Goal: Obtain resource: Download file/media

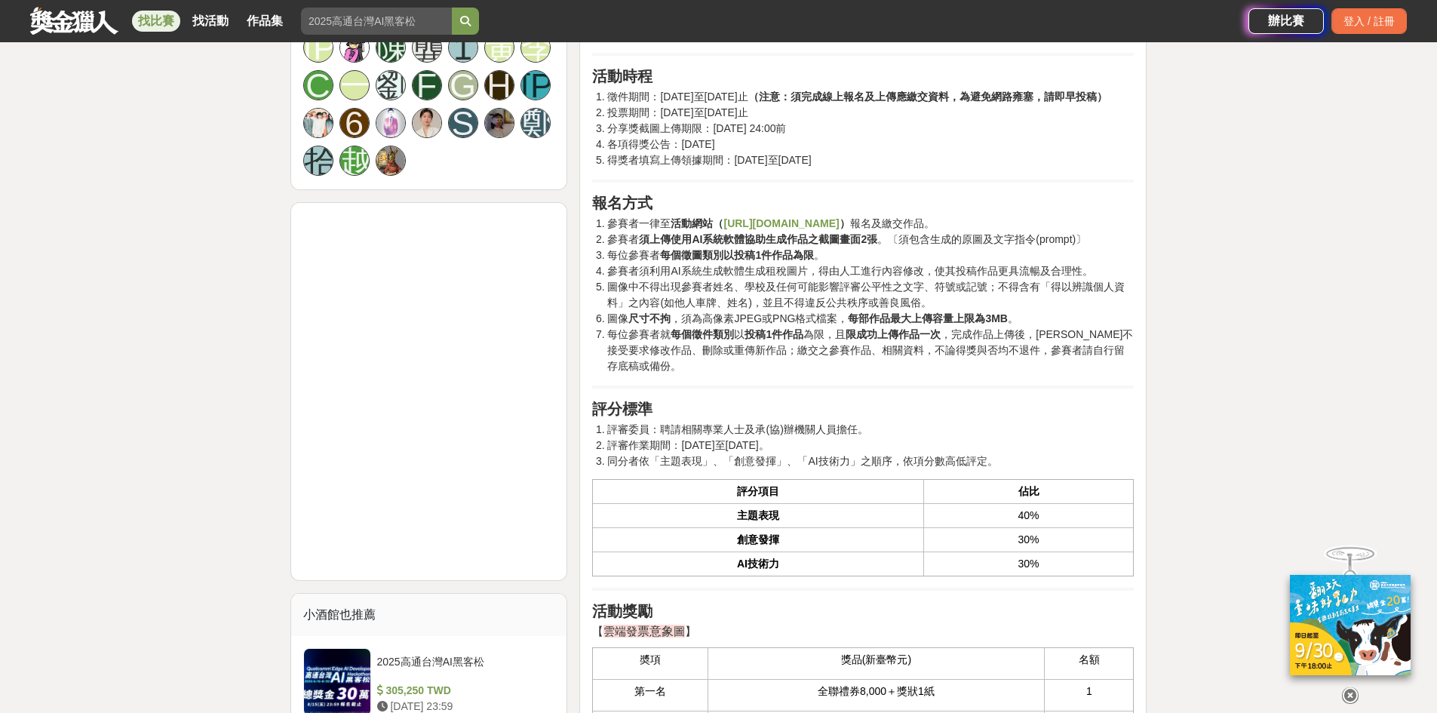
scroll to position [1207, 0]
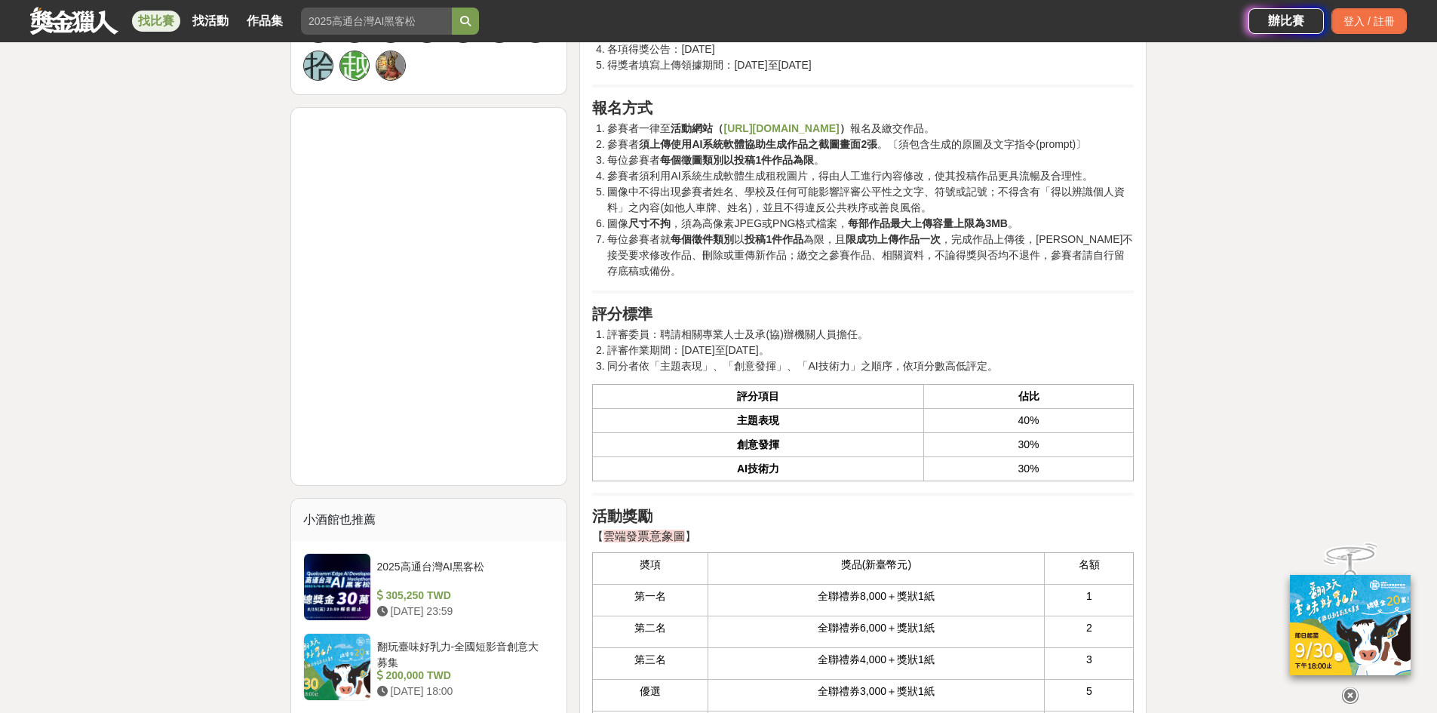
click at [1353, 692] on icon at bounding box center [1350, 695] width 17 height 17
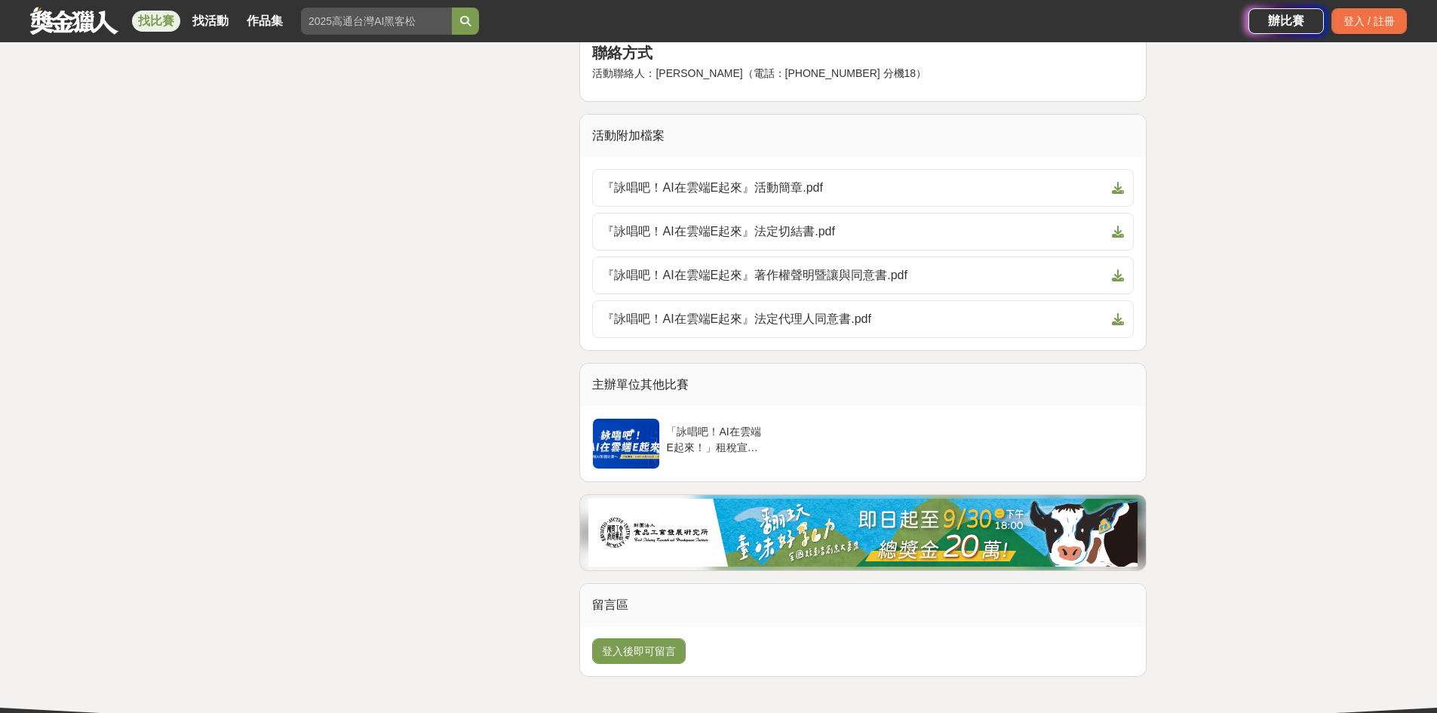
scroll to position [3319, 0]
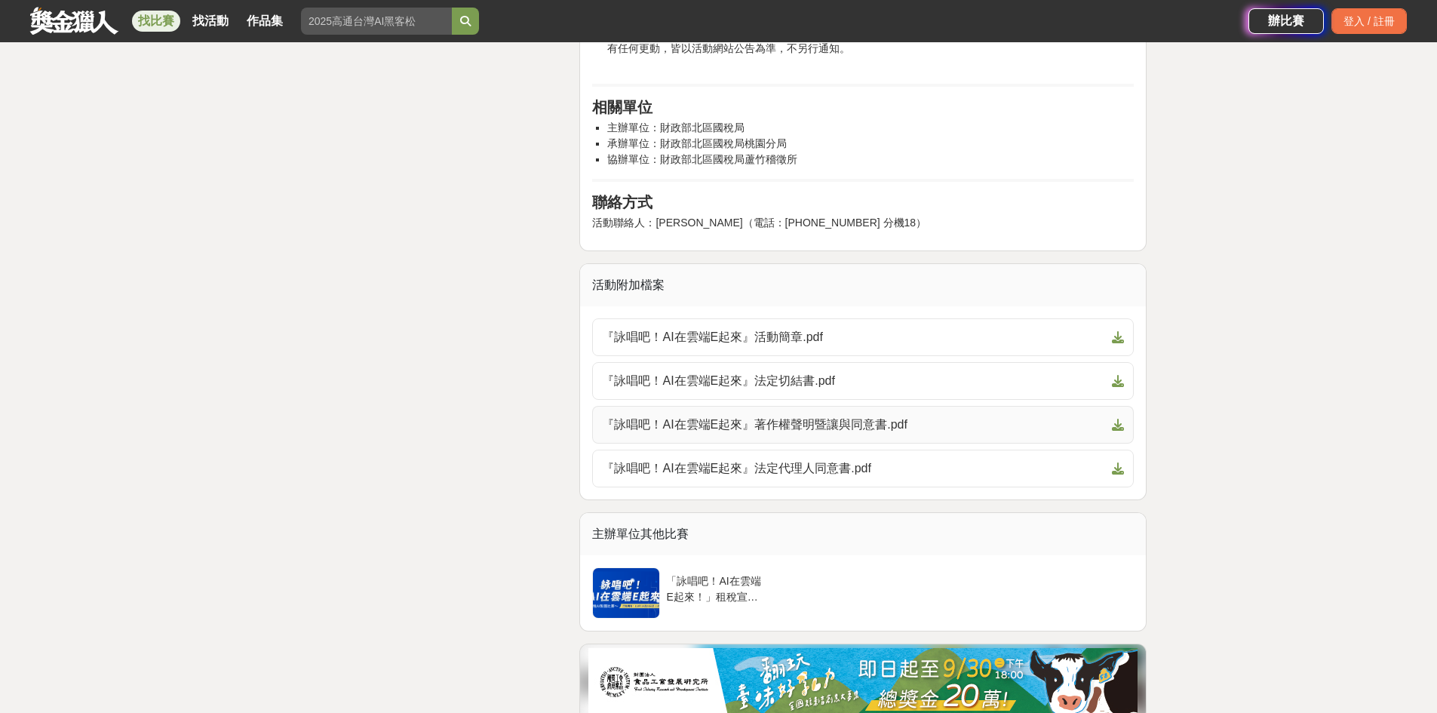
click at [890, 428] on span "『詠唱吧！AI在雲端E起來』著作權聲明暨讓與同意書.pdf" at bounding box center [854, 425] width 504 height 18
click at [861, 383] on span "『詠唱吧！AI在雲端E起來』法定切結書.pdf" at bounding box center [854, 381] width 504 height 18
click at [689, 475] on span "『詠唱吧！AI在雲端E起來』法定代理人同意書.pdf" at bounding box center [854, 468] width 504 height 18
click at [957, 342] on span "『詠唱吧！AI在雲端E起來』活動簡章.pdf" at bounding box center [854, 337] width 504 height 18
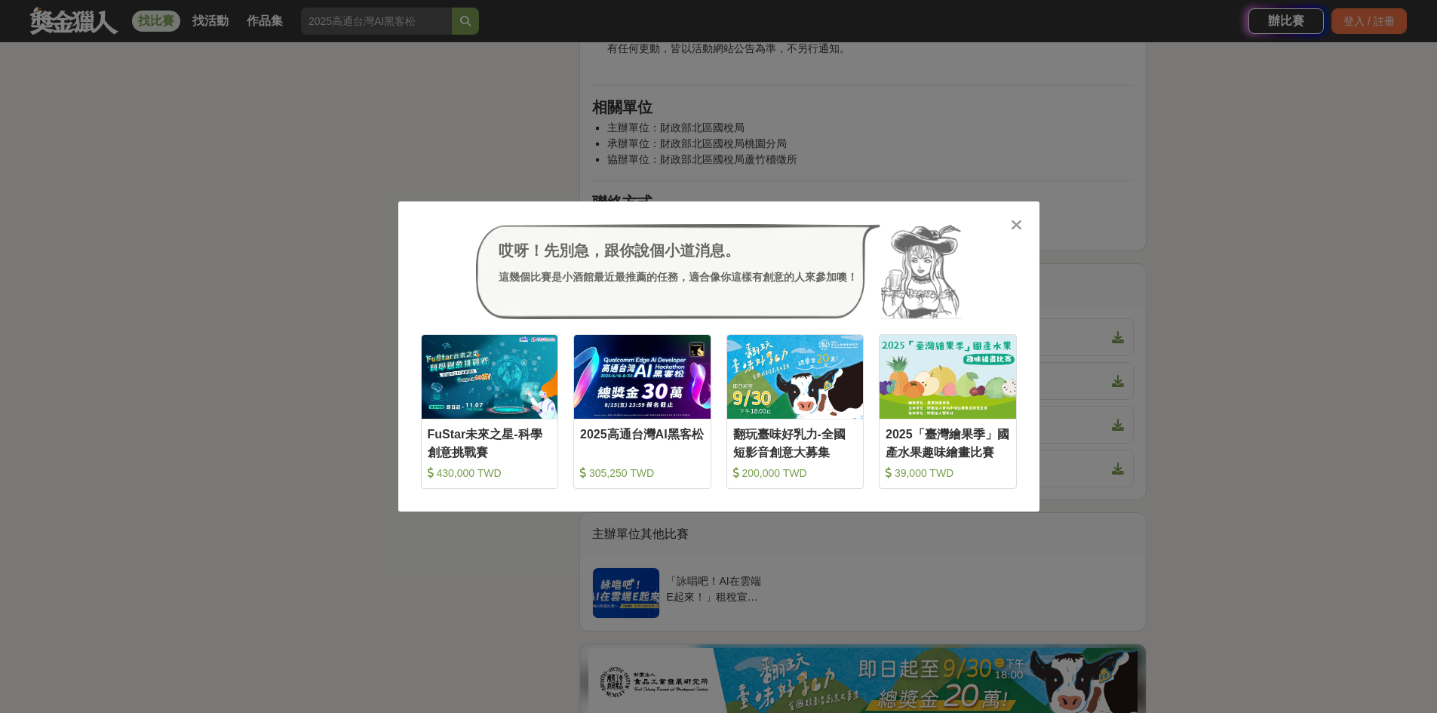
click at [1010, 220] on div at bounding box center [1016, 224] width 15 height 15
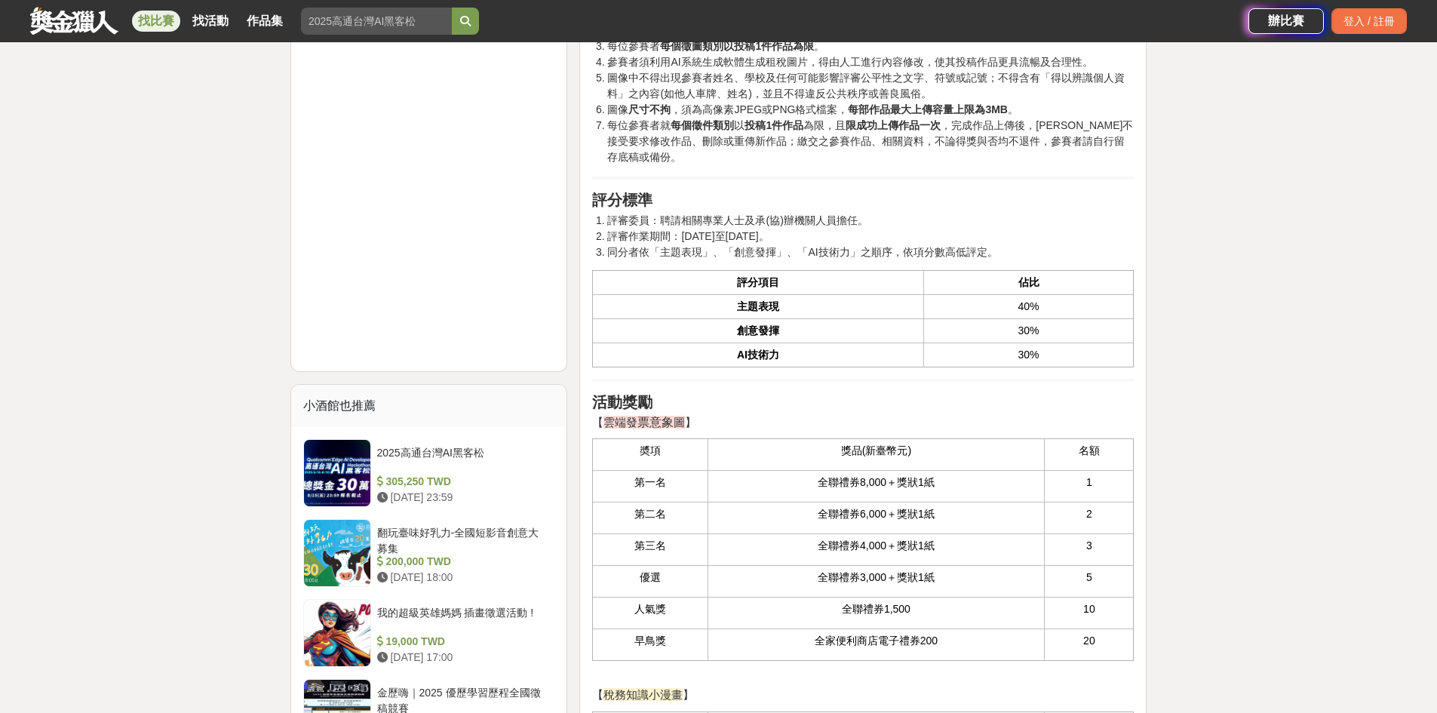
scroll to position [1207, 0]
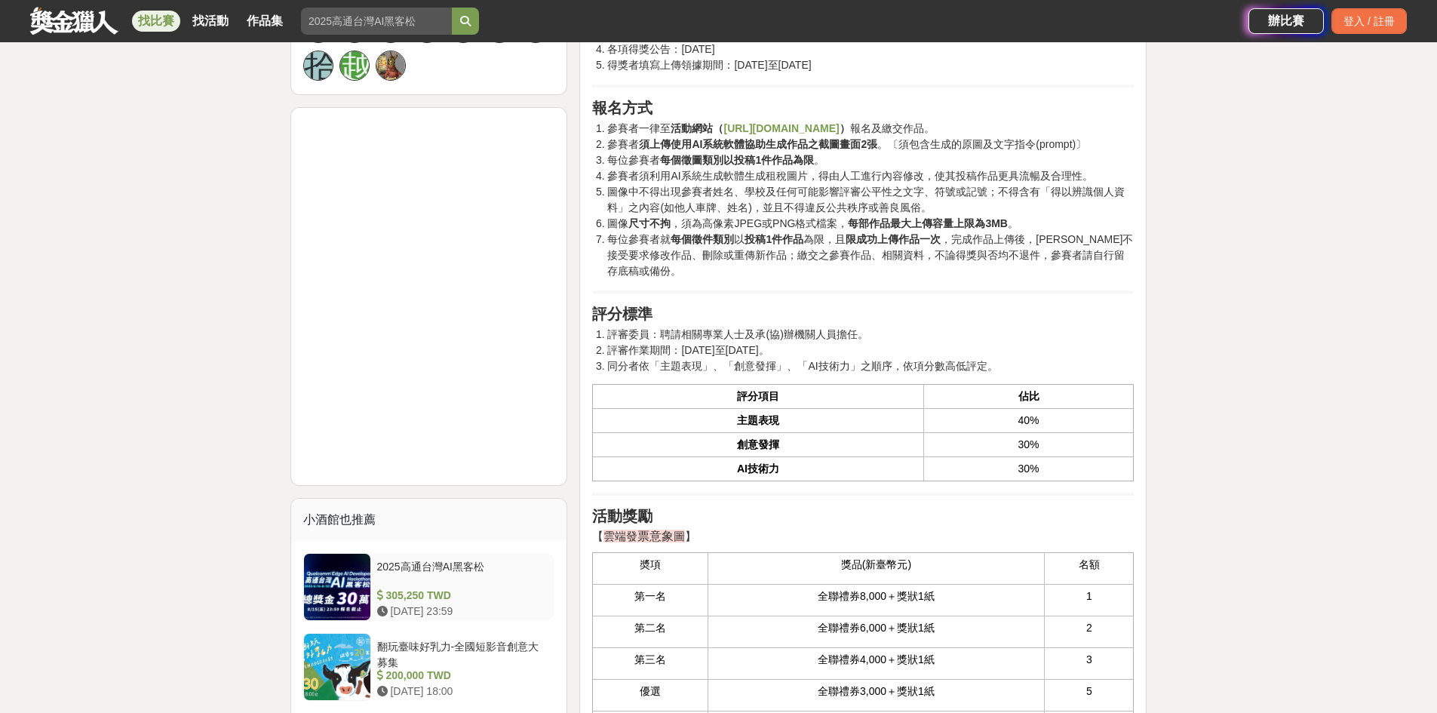
click at [487, 561] on div "2025高通台灣AI黑客松" at bounding box center [463, 573] width 172 height 29
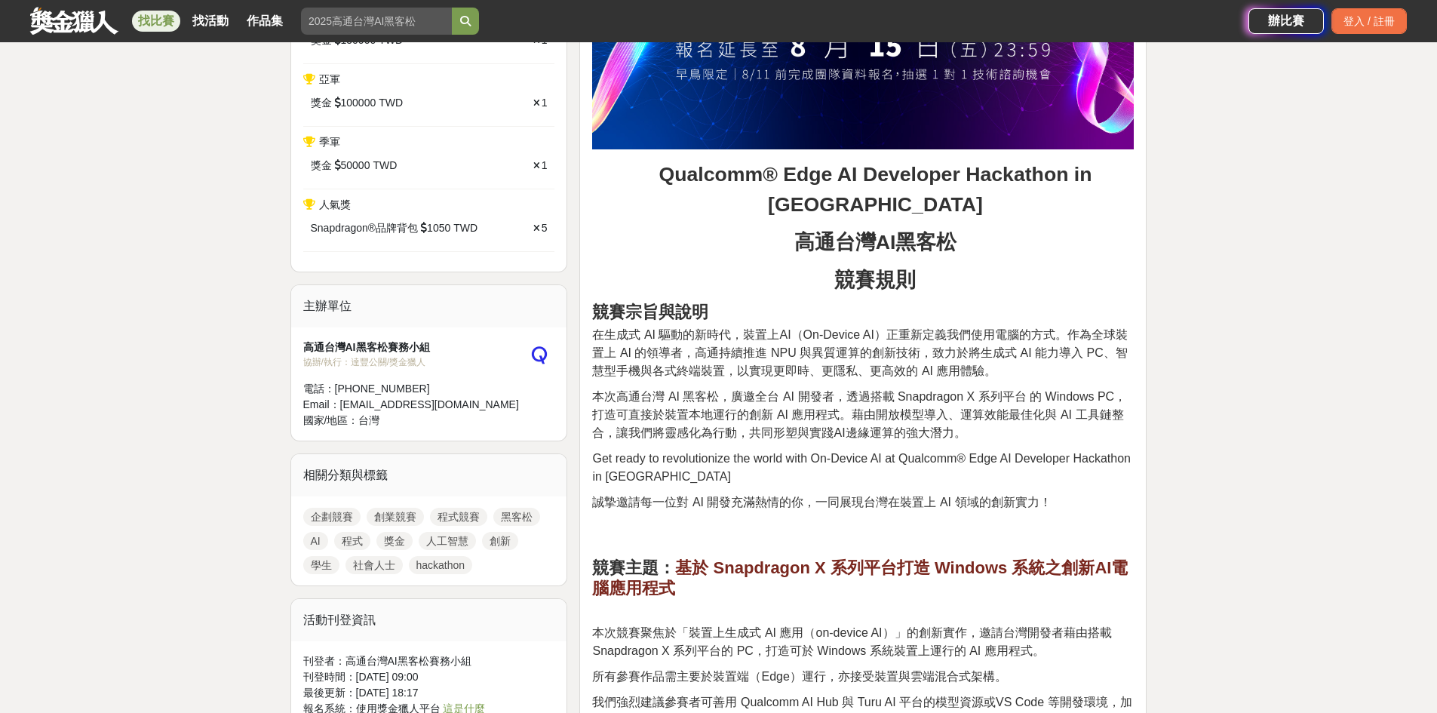
scroll to position [754, 0]
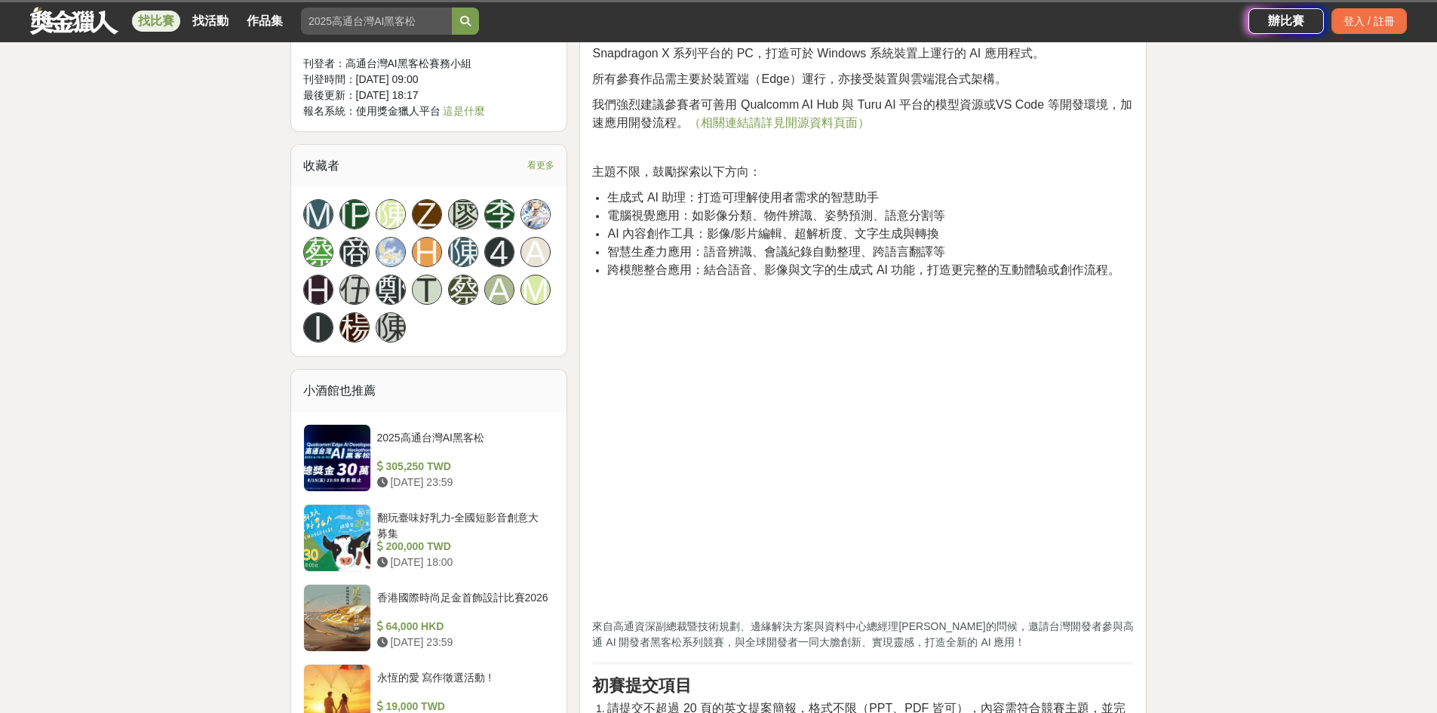
scroll to position [1207, 0]
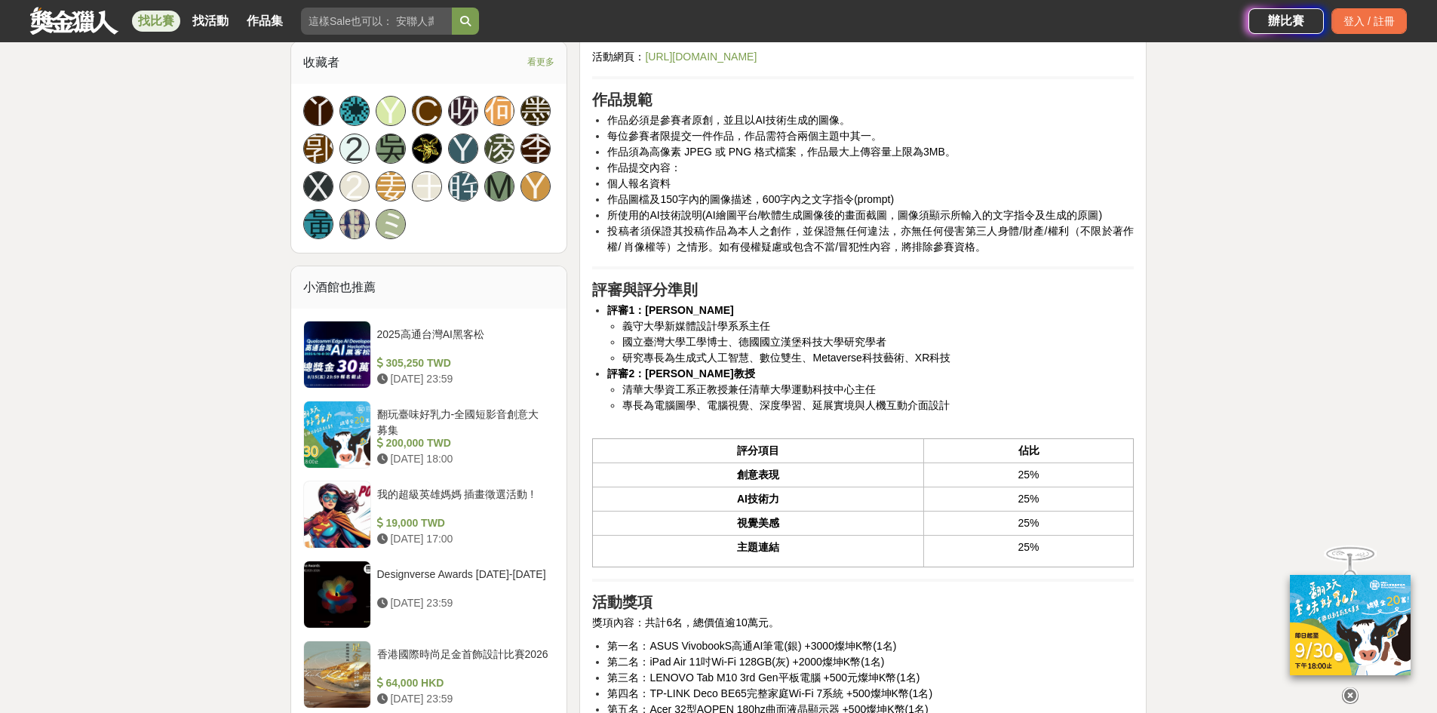
scroll to position [1056, 0]
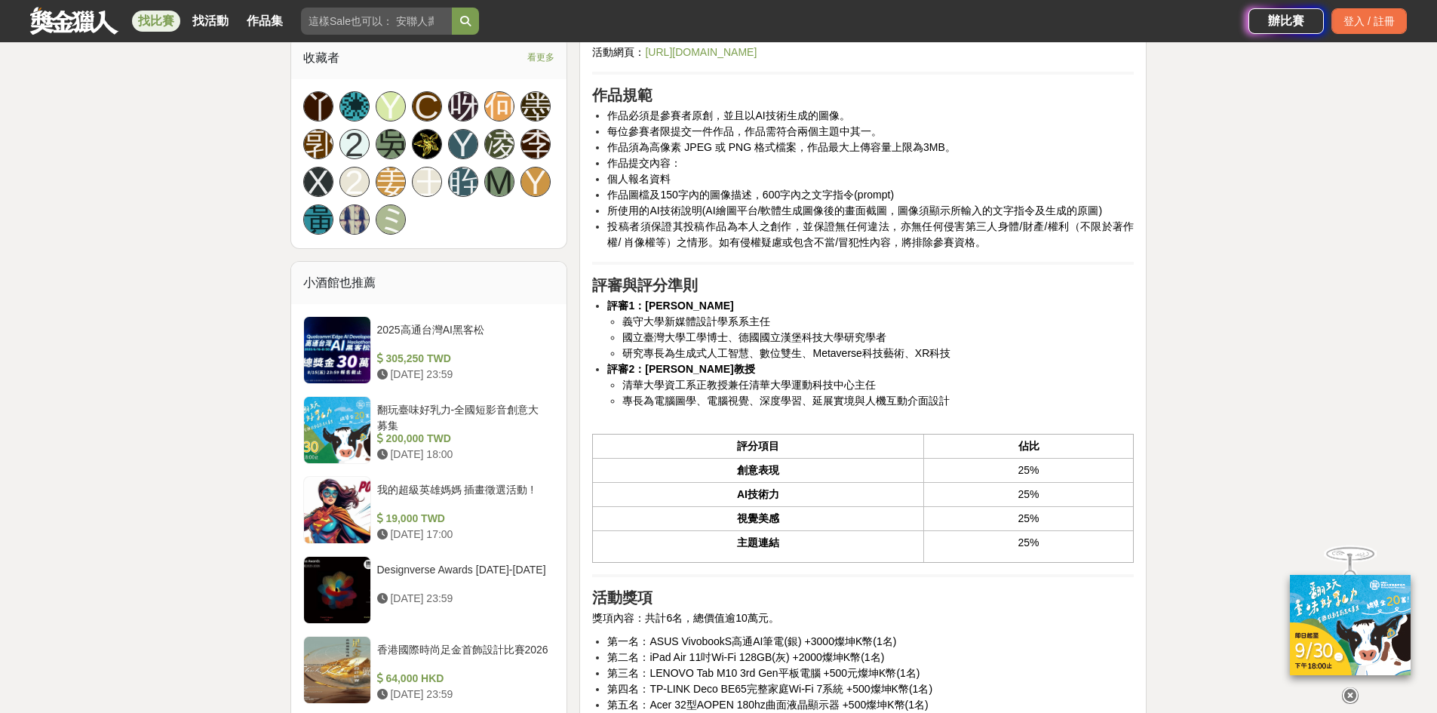
click at [1347, 687] on icon at bounding box center [1350, 695] width 17 height 17
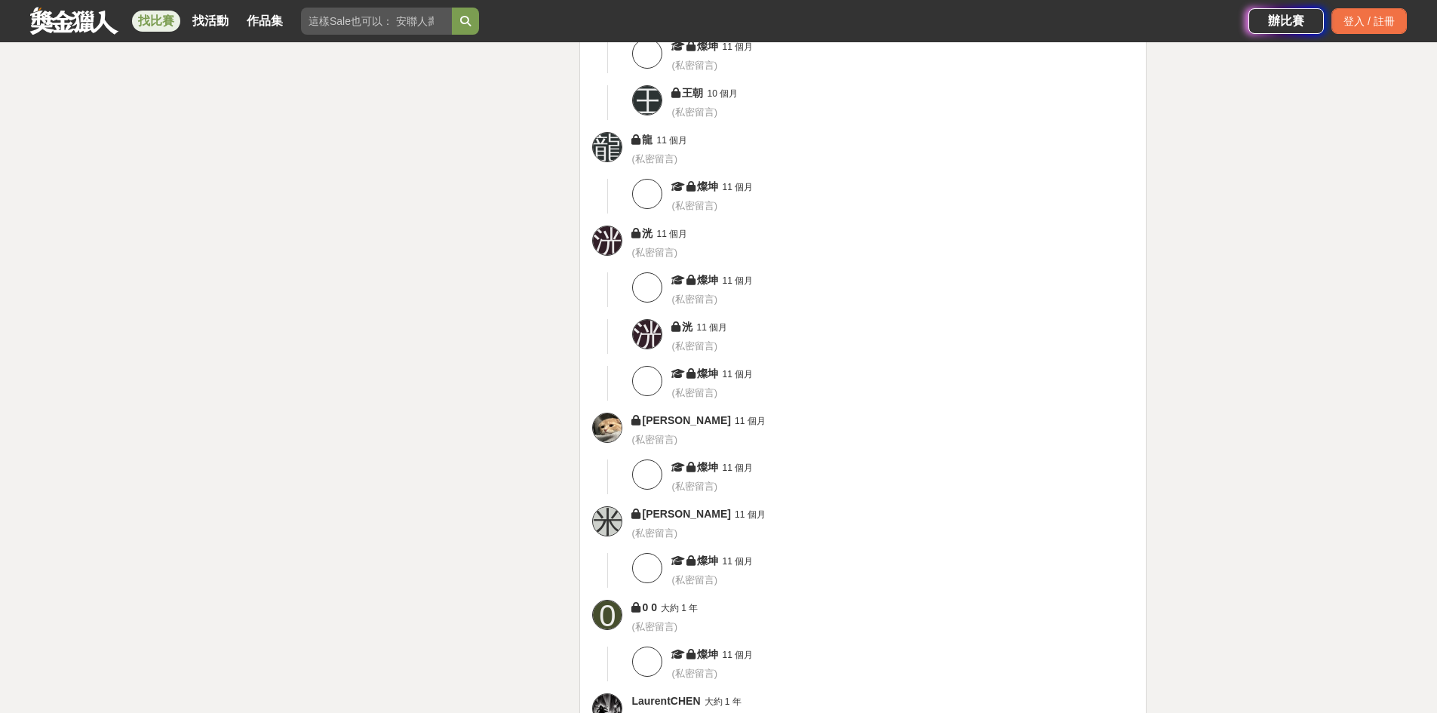
scroll to position [4526, 0]
